Goal: Task Accomplishment & Management: Manage account settings

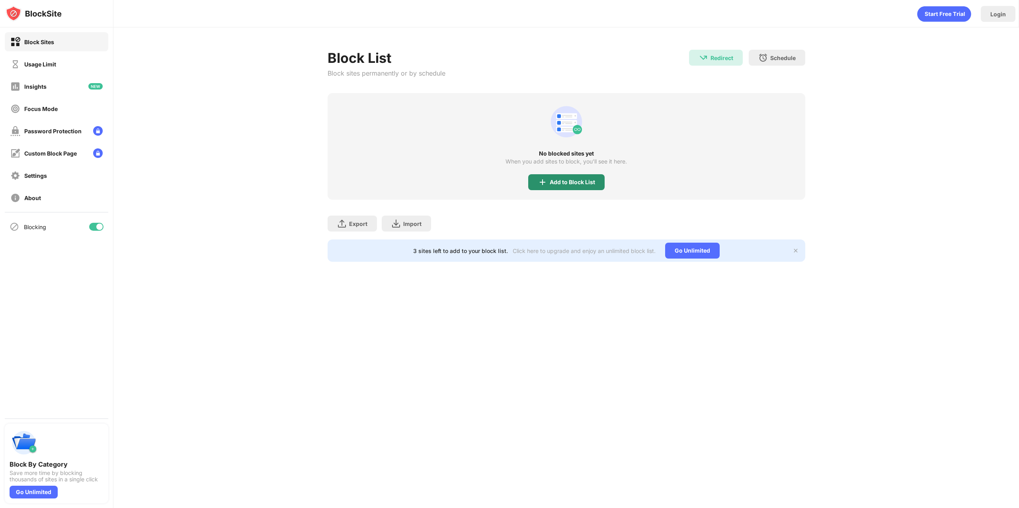
click at [594, 177] on div "Add to Block List" at bounding box center [566, 182] width 76 height 16
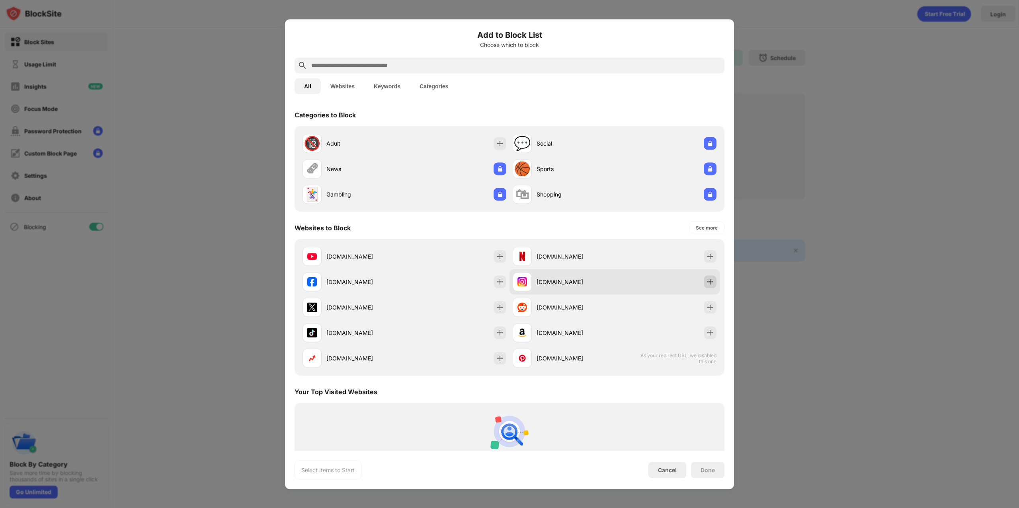
click at [706, 281] on img at bounding box center [710, 282] width 8 height 8
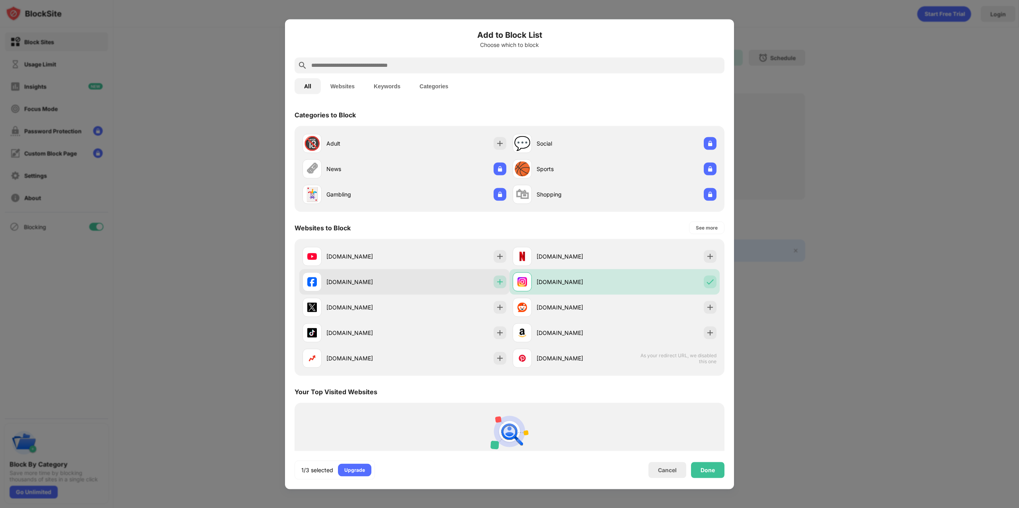
click at [496, 283] on img at bounding box center [500, 282] width 8 height 8
click at [698, 472] on div "Done" at bounding box center [707, 470] width 33 height 16
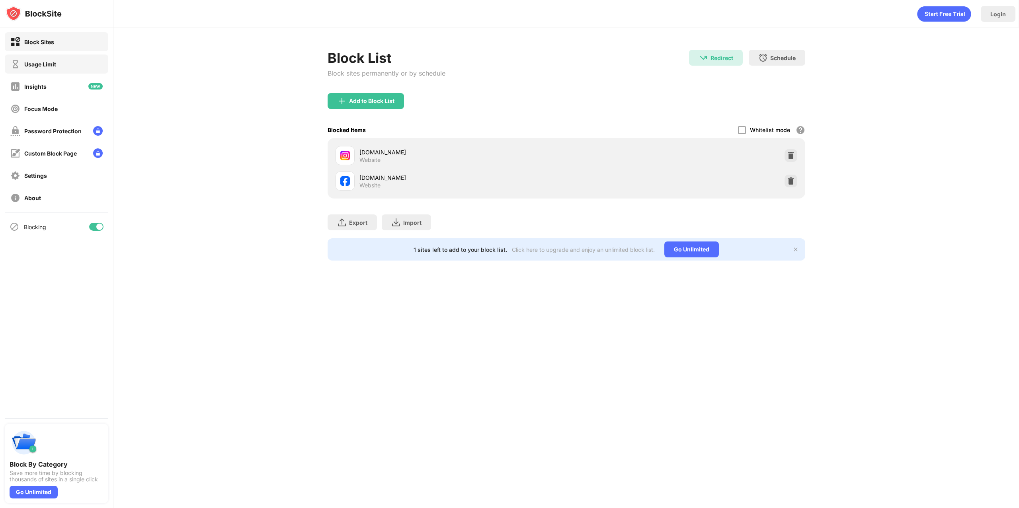
click at [66, 65] on div "Usage Limit" at bounding box center [57, 64] width 104 height 19
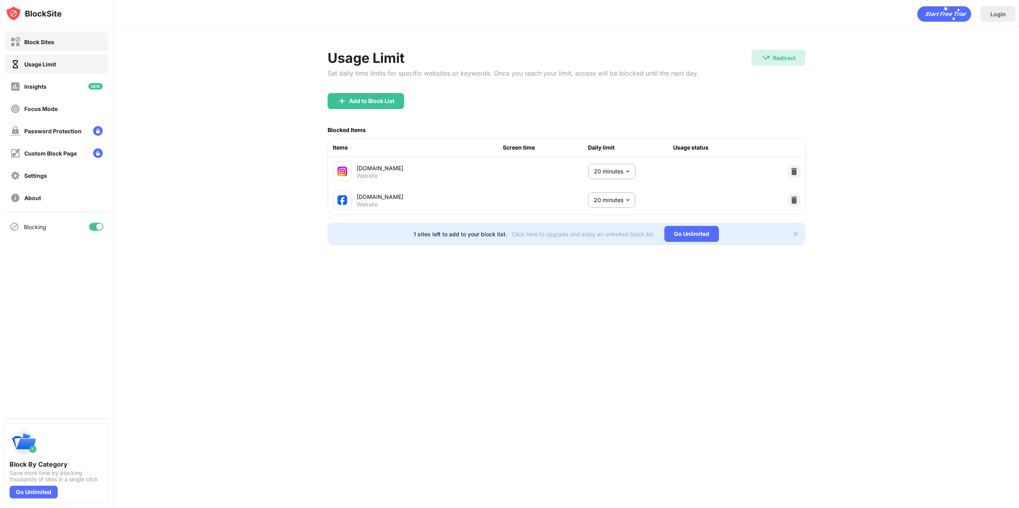
click at [70, 41] on div "Block Sites" at bounding box center [57, 41] width 104 height 19
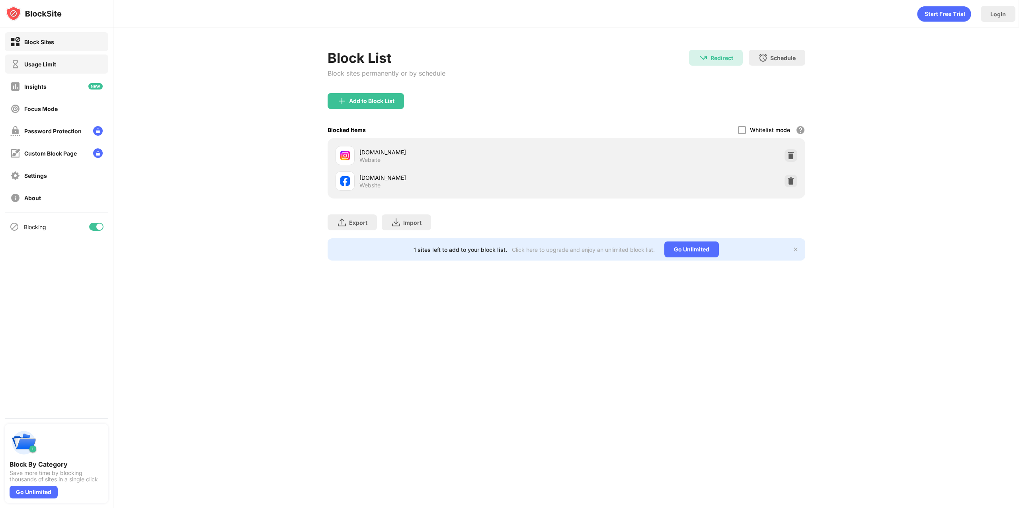
click at [44, 61] on div "Usage Limit" at bounding box center [40, 64] width 32 height 7
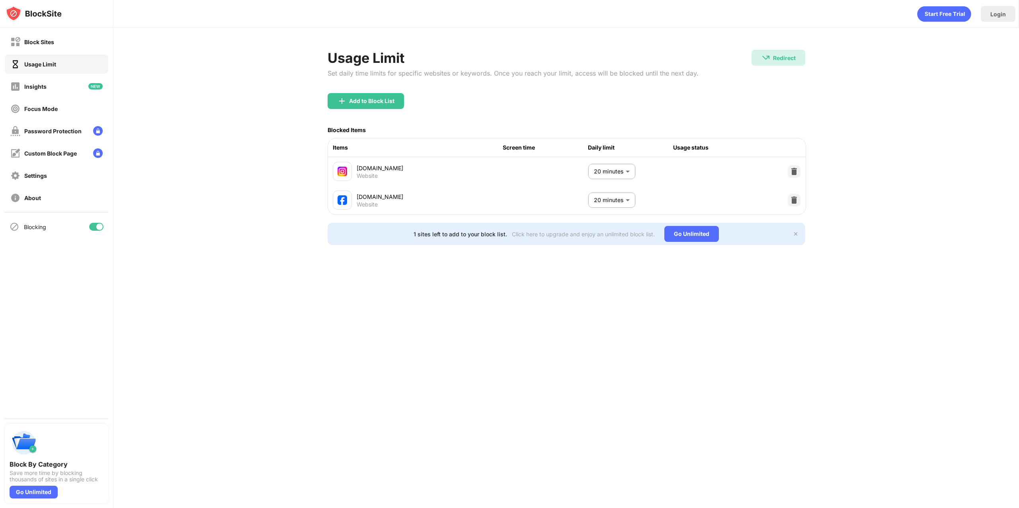
click at [629, 170] on body "Block Sites Usage Limit Insights Focus Mode Password Protection Custom Block Pa…" at bounding box center [509, 254] width 1019 height 508
click at [791, 173] on div at bounding box center [509, 254] width 1019 height 508
click at [799, 173] on div "No Limit 5 minutes 10 minutes 15 minutes 20 minutes 25 minutes 30 minutes 35 mi…" at bounding box center [509, 254] width 1019 height 508
click at [795, 172] on img at bounding box center [794, 172] width 8 height 8
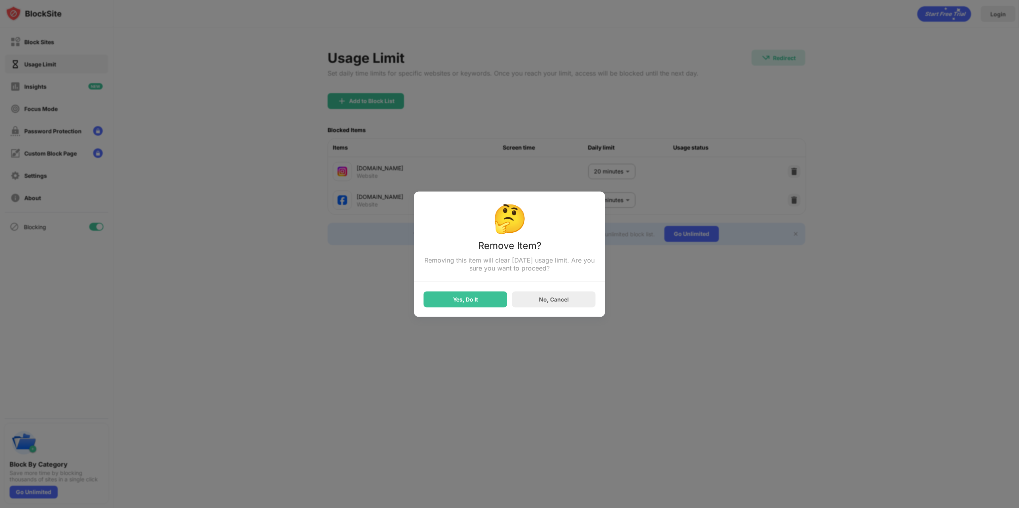
click at [795, 172] on div at bounding box center [509, 254] width 1019 height 508
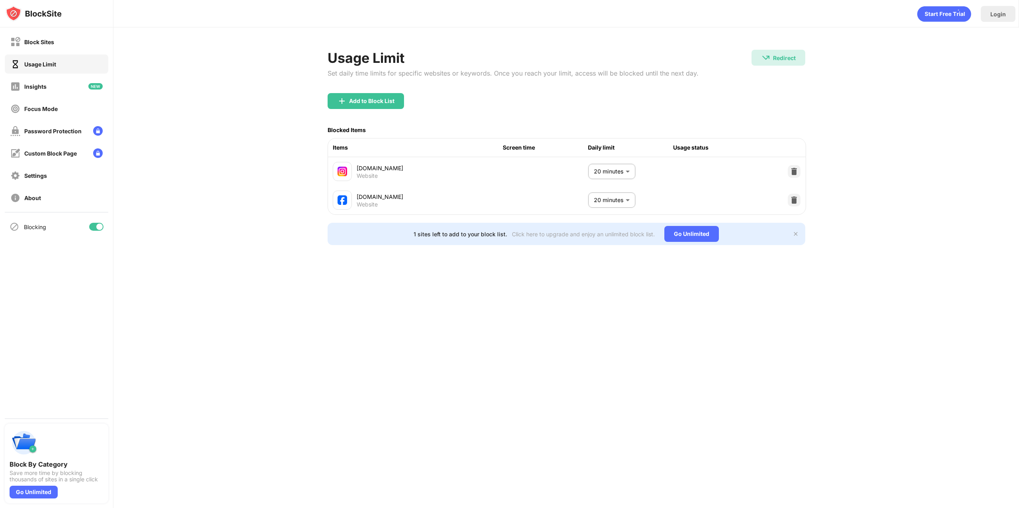
click at [795, 172] on img at bounding box center [794, 172] width 8 height 8
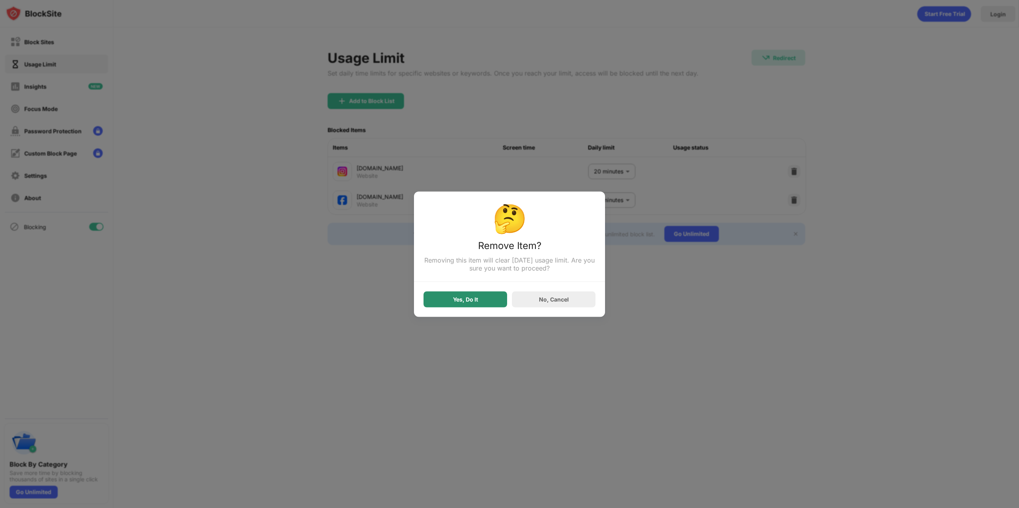
click at [449, 298] on div "Yes, Do It" at bounding box center [466, 299] width 84 height 16
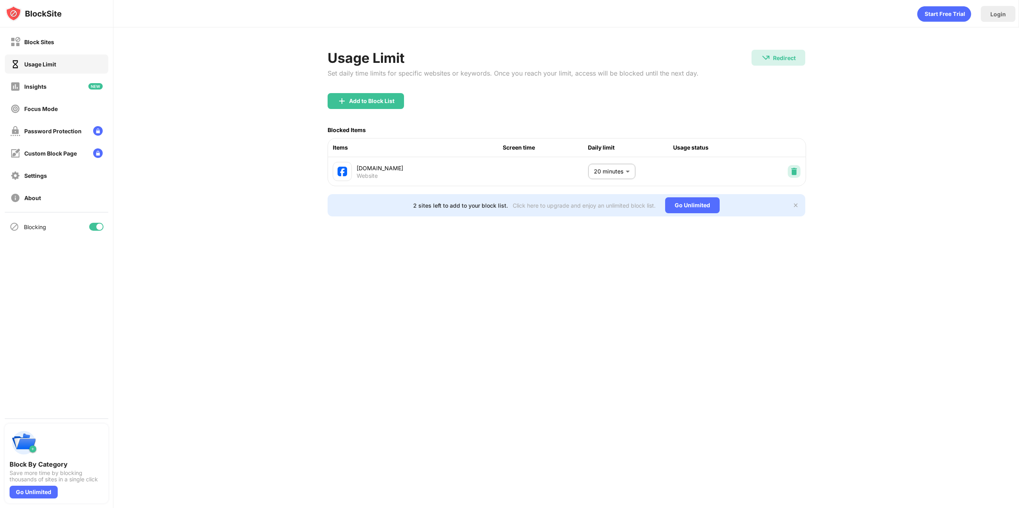
click at [799, 172] on div at bounding box center [794, 171] width 13 height 13
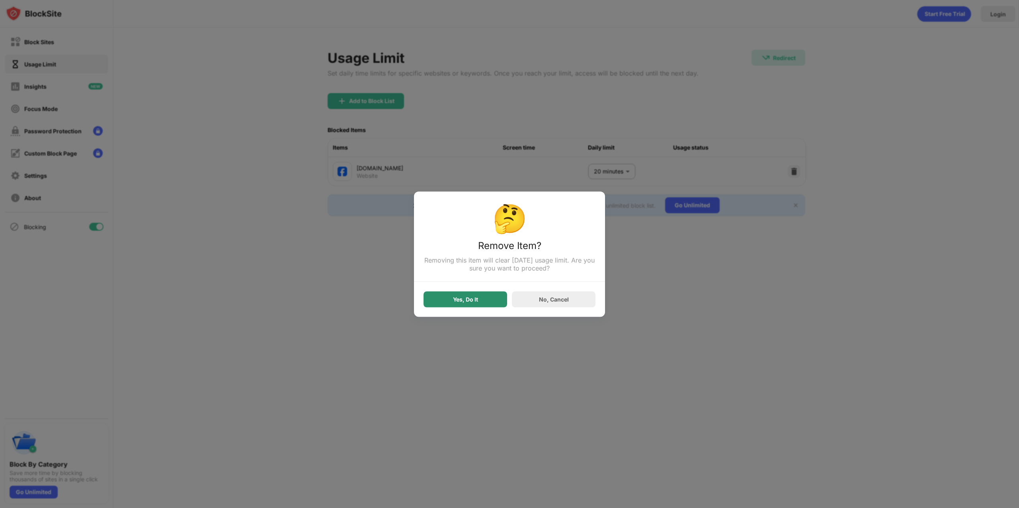
click at [476, 299] on div "Yes, Do It" at bounding box center [465, 299] width 25 height 6
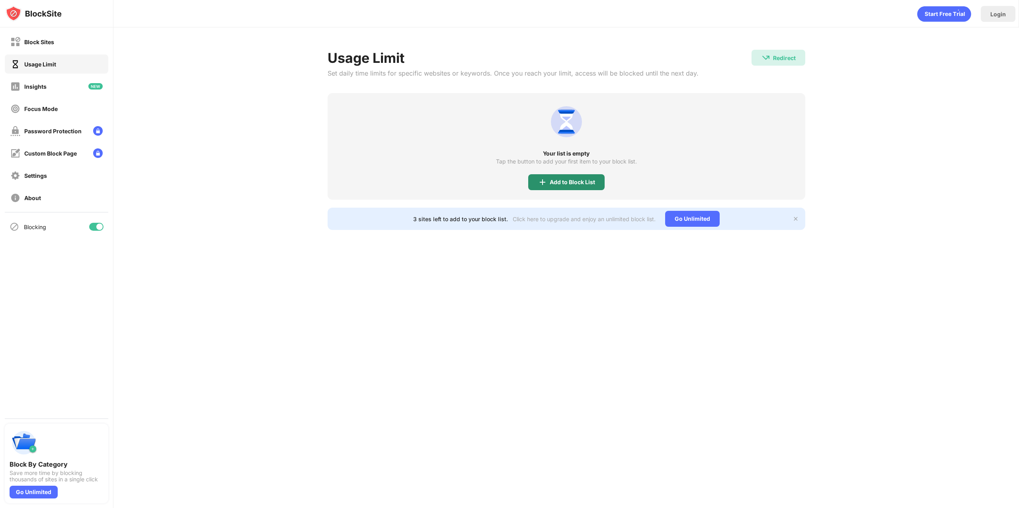
click at [580, 188] on div "Add to Block List" at bounding box center [566, 182] width 76 height 16
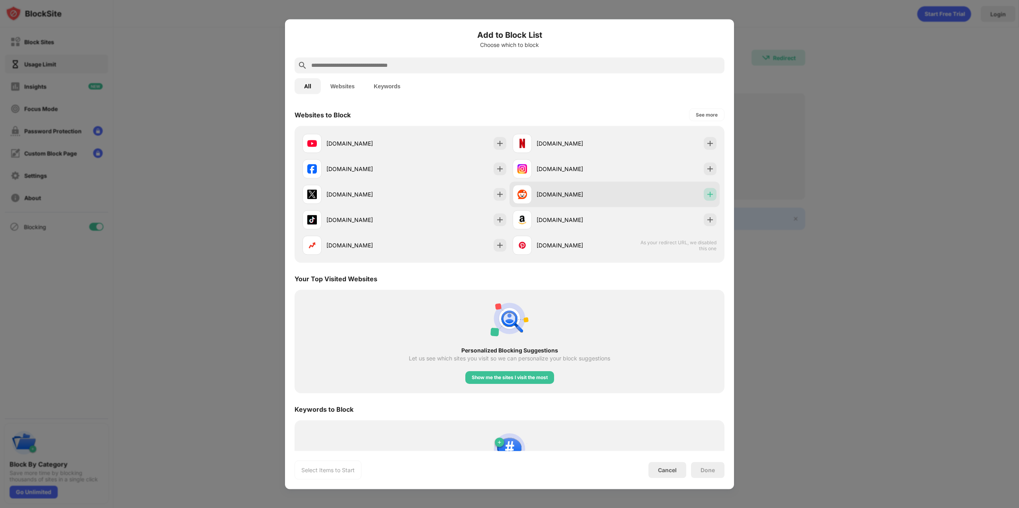
click at [706, 191] on img at bounding box center [710, 194] width 8 height 8
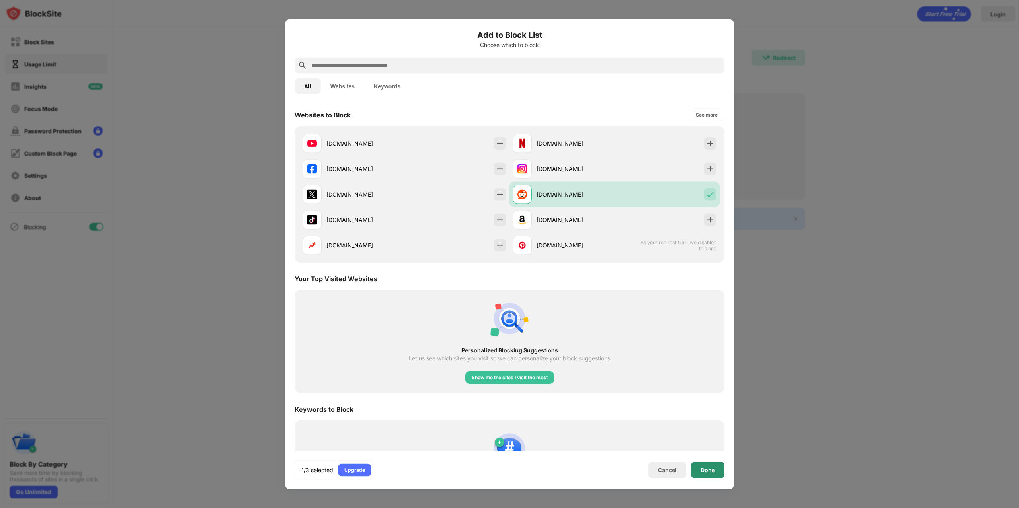
click at [712, 476] on div "Done" at bounding box center [707, 470] width 33 height 16
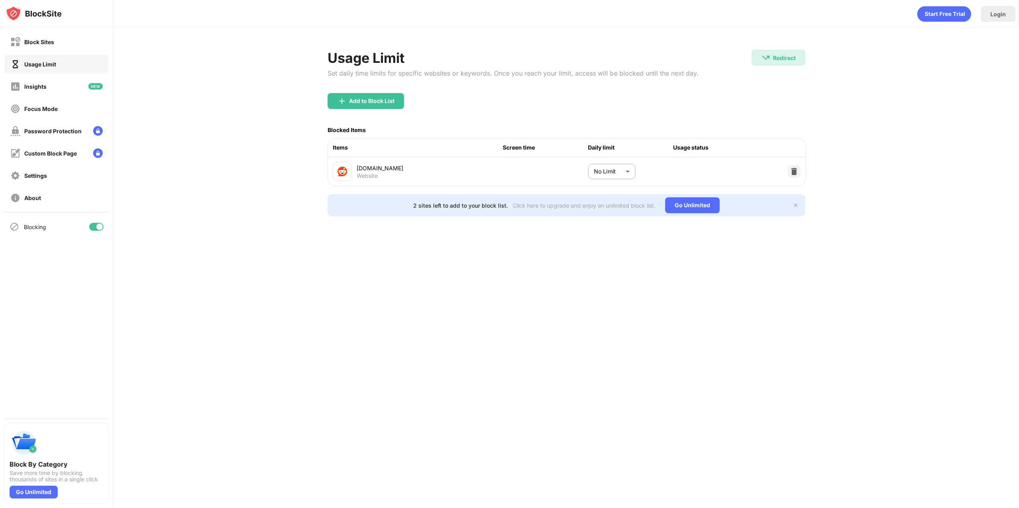
click at [600, 175] on body "Block Sites Usage Limit Insights Focus Mode Password Protection Custom Block Pa…" at bounding box center [509, 254] width 1019 height 508
type input "**"
